Goal: Find specific page/section: Find specific page/section

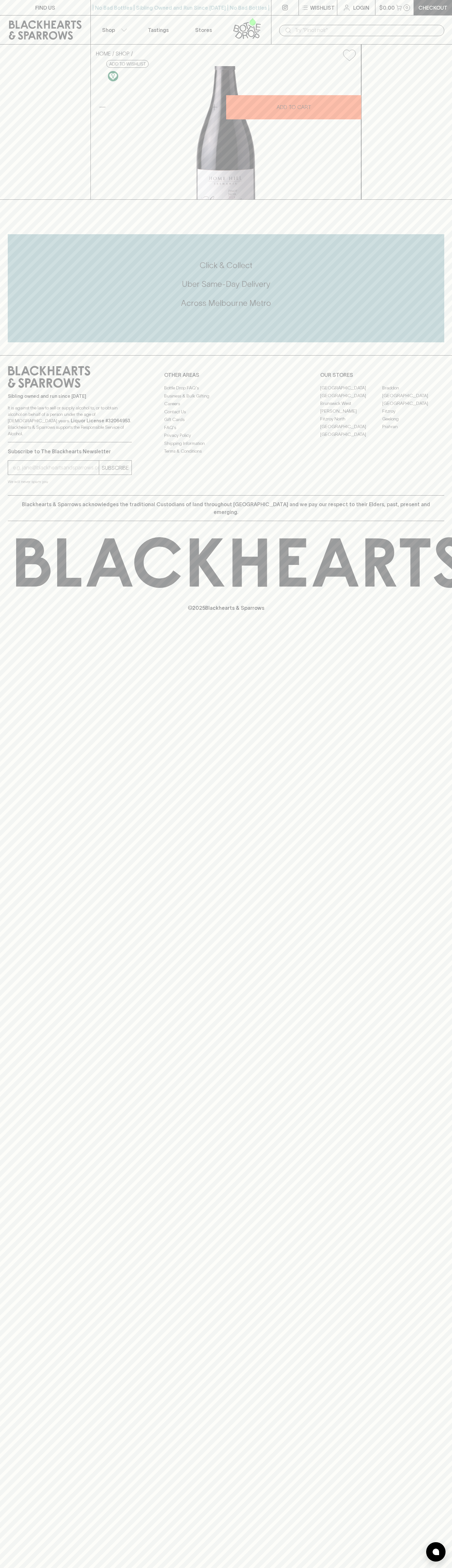
click at [390, 26] on input "text" at bounding box center [366, 30] width 144 height 10
click at [429, 407] on link "[GEOGRAPHIC_DATA]" at bounding box center [413, 403] width 62 height 8
click at [249, 1567] on html "FIND US | No Bad Bottles | Sibling Owned and Run Since 2006 | No Bad Bottles | …" at bounding box center [226, 784] width 452 height 1568
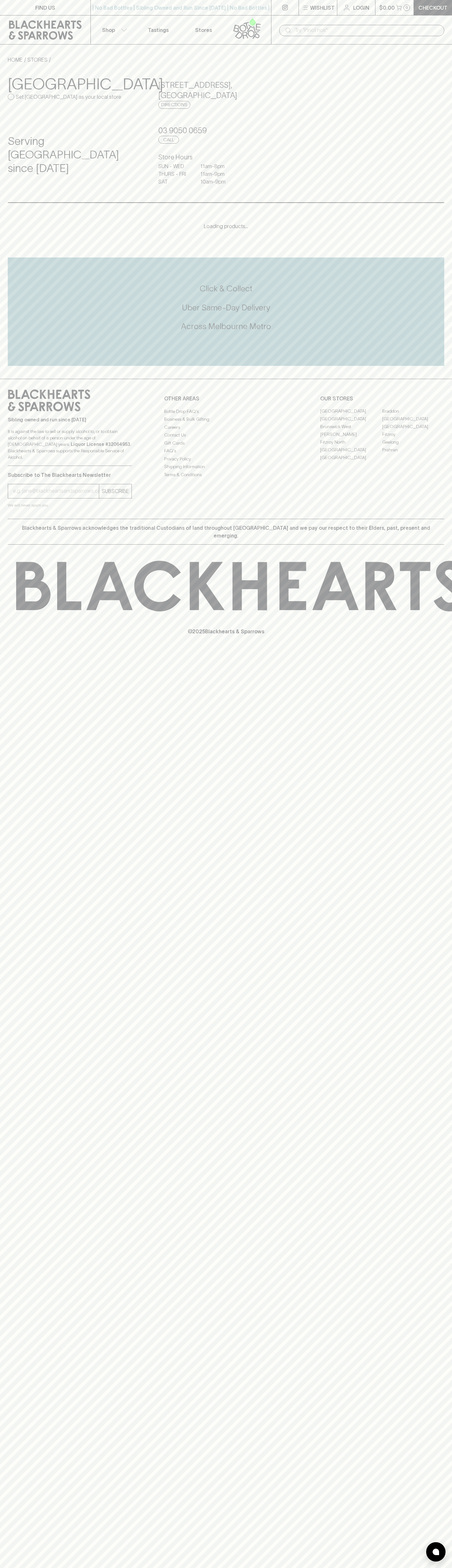
click at [29, 187] on div "Serving East Brunswick since 2024" at bounding box center [76, 156] width 135 height 69
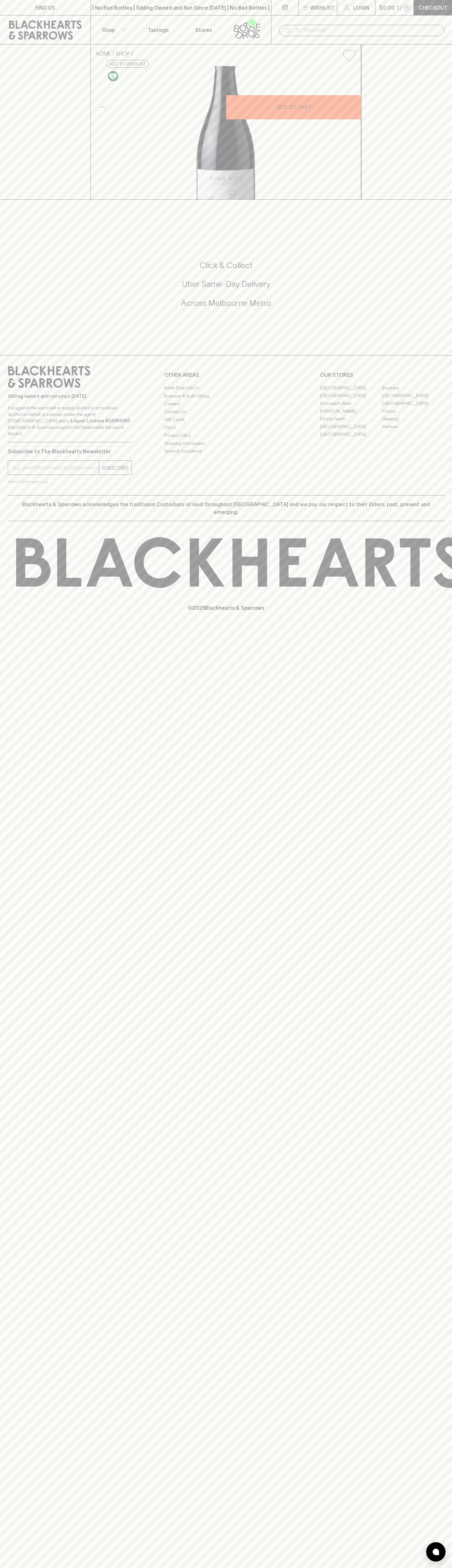
click at [413, 391] on link "Braddon" at bounding box center [413, 388] width 62 height 8
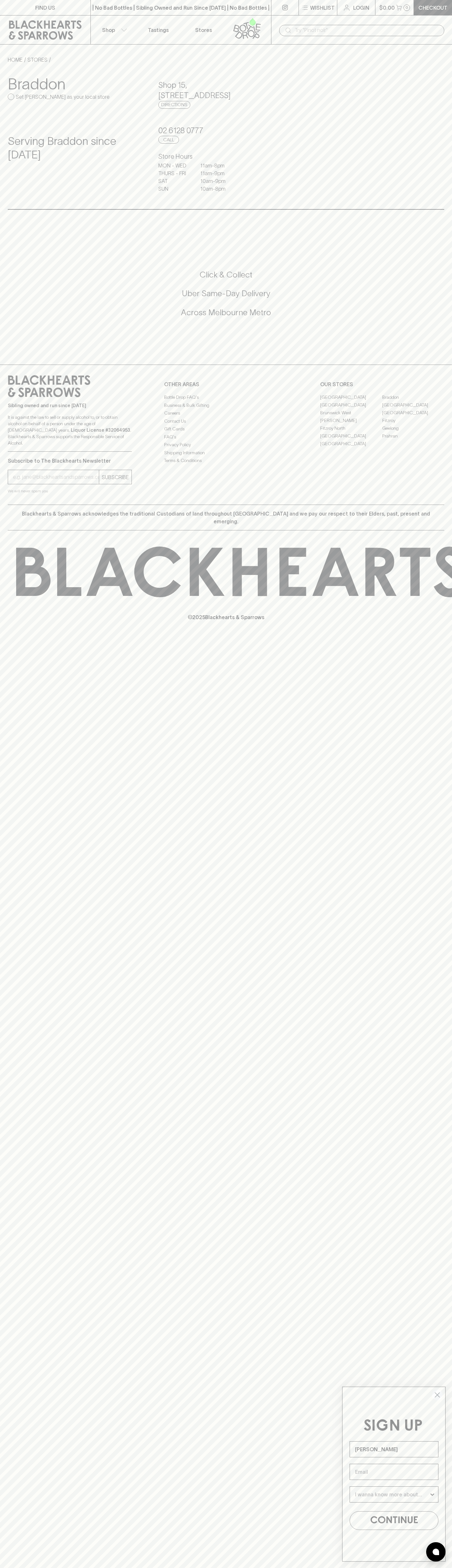
type input "[PERSON_NAME]"
